Goal: Transaction & Acquisition: Book appointment/travel/reservation

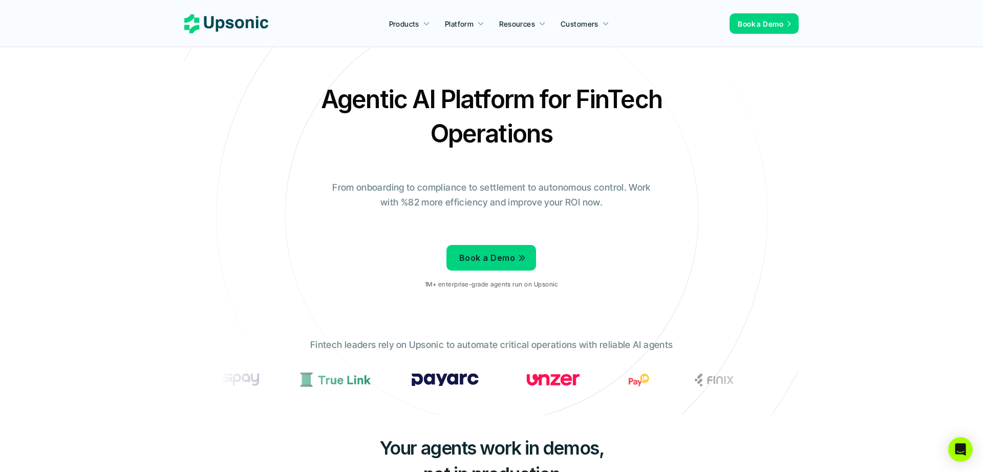
click at [481, 284] on p "1M+ enterprise-grade agents run on Upsonic" at bounding box center [491, 284] width 133 height 7
click at [475, 266] on div at bounding box center [475, 266] width 0 height 0
click at [481, 283] on p "1M+ enterprise-grade agents run on Upsonic" at bounding box center [491, 284] width 133 height 7
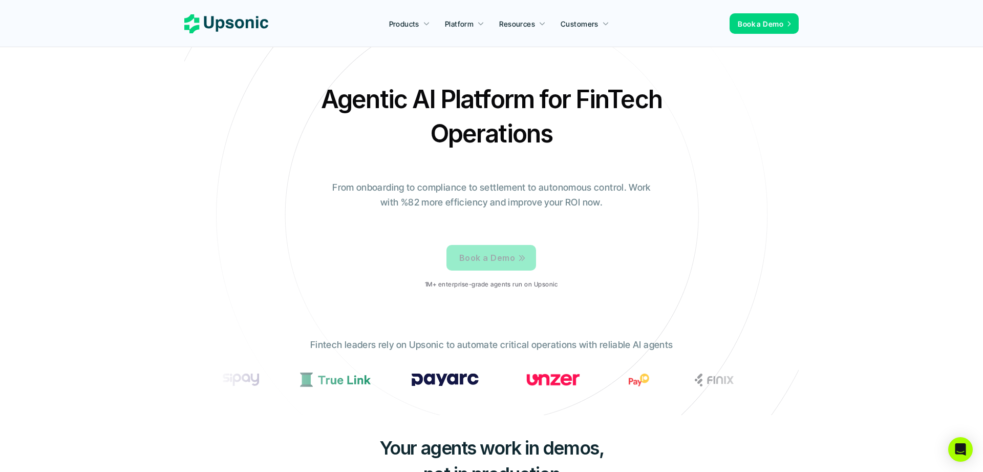
click at [486, 264] on p "Book a Demo" at bounding box center [487, 257] width 56 height 15
